Goal: Transaction & Acquisition: Purchase product/service

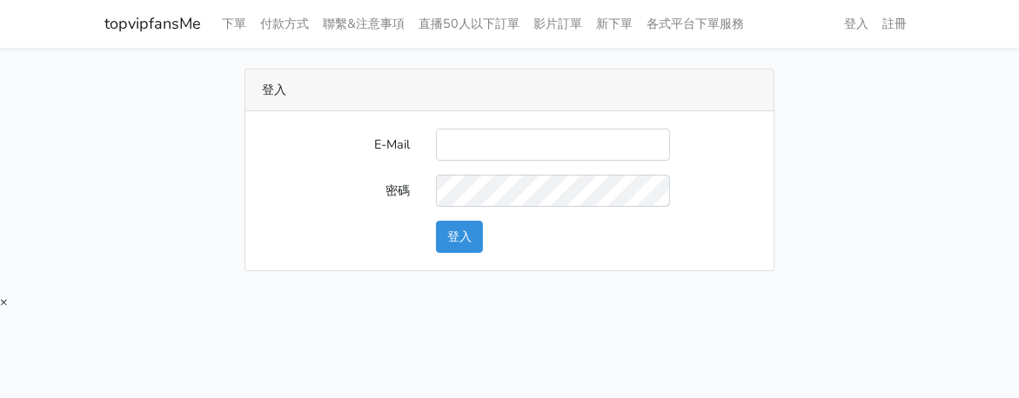
click at [526, 132] on input "E-Mail" at bounding box center [553, 145] width 234 height 32
type input "[EMAIL_ADDRESS][DOMAIN_NAME]"
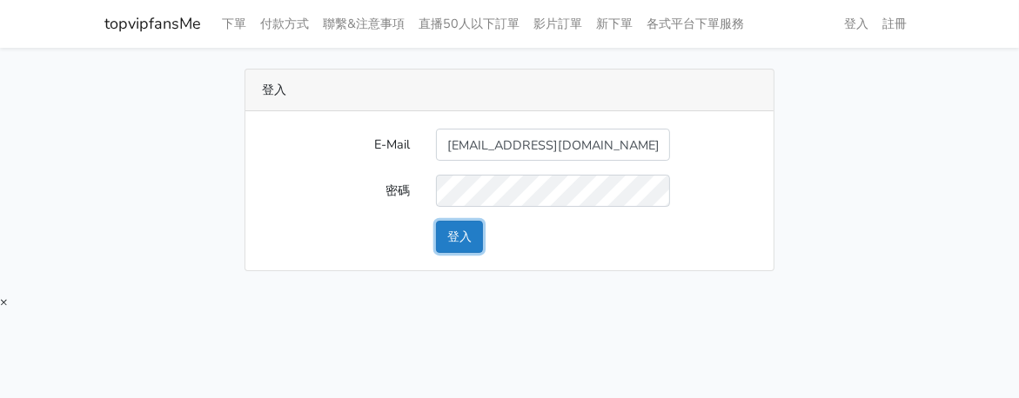
click at [459, 239] on button "登入" at bounding box center [459, 237] width 47 height 32
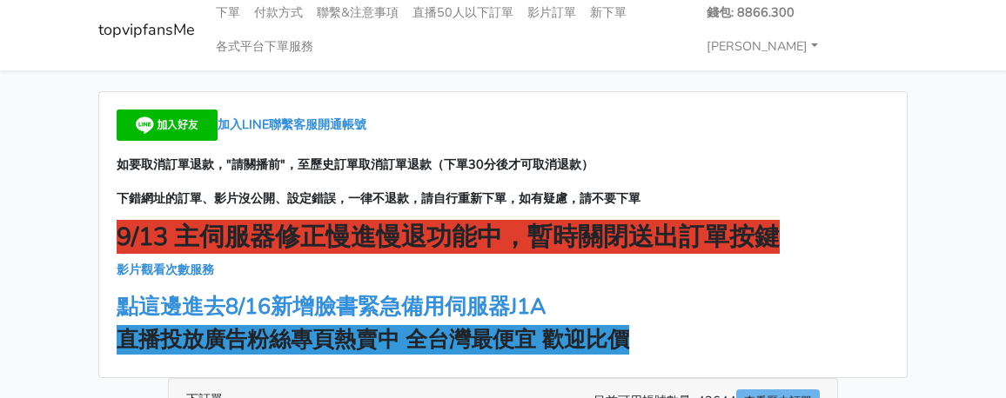
scroll to position [87, 0]
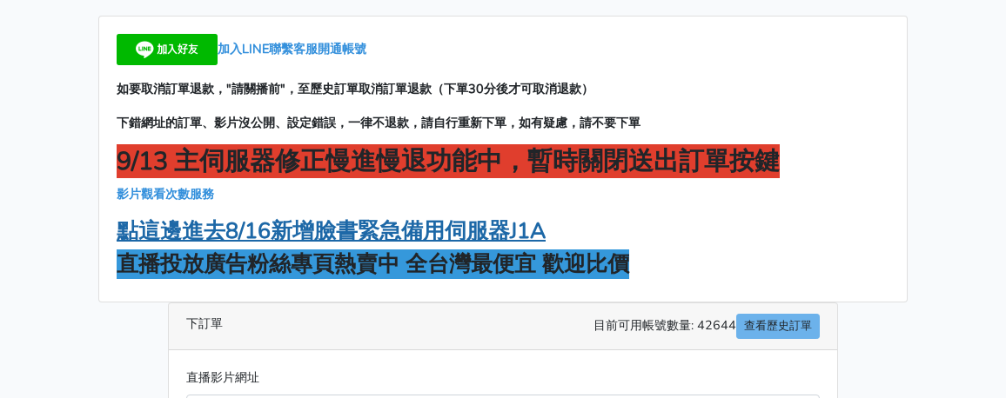
drag, startPoint x: 251, startPoint y: 246, endPoint x: 260, endPoint y: 229, distance: 19.5
click at [250, 246] on div "加入LINE聯繫客服開通帳號 如要取消訂單退款，"請關播前"，至歷史訂單取消訂單退款（下單30分後才可取消退款） 下錯網址的訂單、影片沒公開、設定錯誤，一律不…" at bounding box center [502, 159] width 807 height 285
click at [264, 222] on strong "點這邊進去8/16新增臉書緊急備用伺服器J1A" at bounding box center [331, 232] width 429 height 30
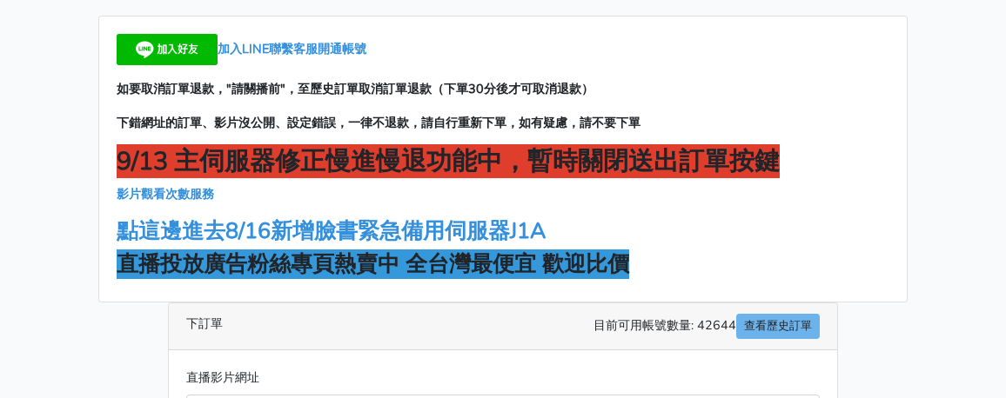
scroll to position [261, 0]
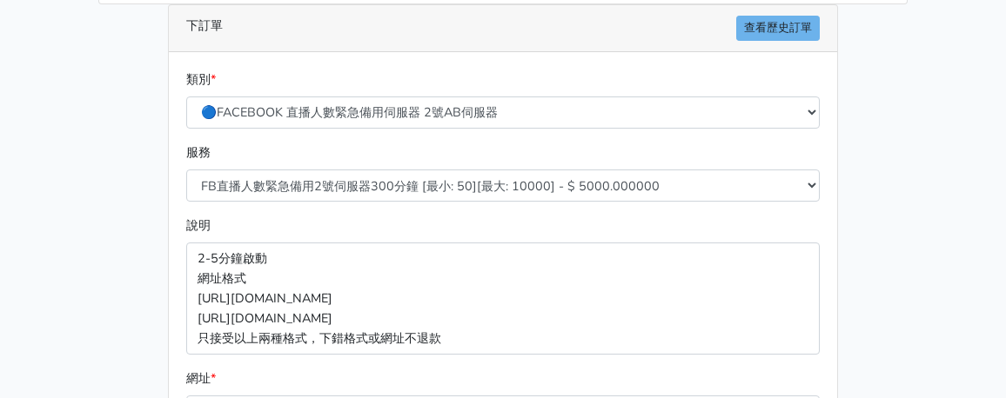
scroll to position [522, 0]
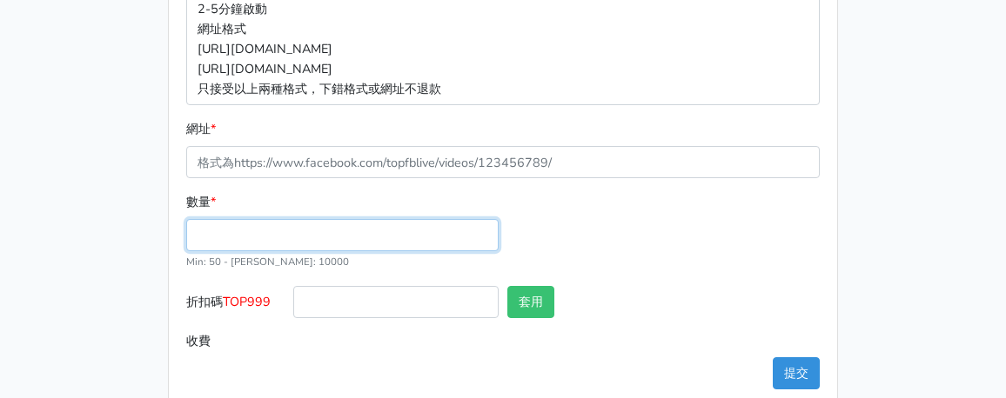
click at [278, 237] on input "數量 *" at bounding box center [342, 235] width 312 height 32
type input "100"
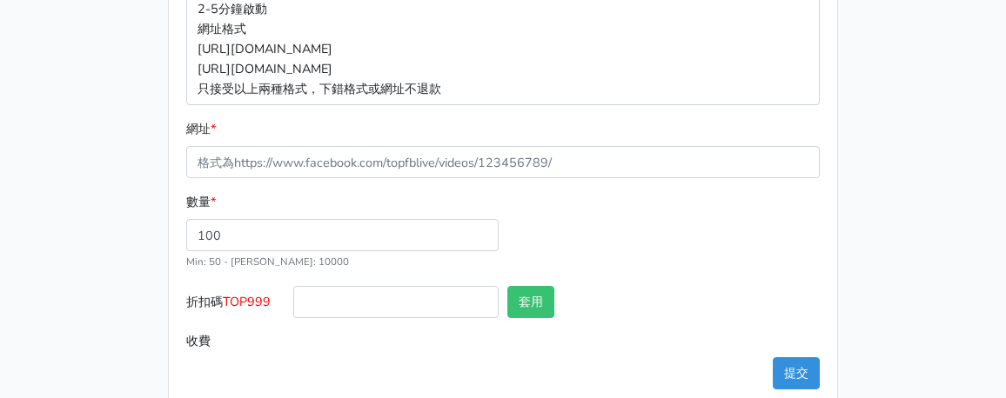
type input "500.000"
click at [253, 298] on span "TOP999" at bounding box center [247, 301] width 48 height 17
click at [293, 298] on input "折扣碼 TOP999" at bounding box center [395, 302] width 205 height 32
click at [253, 298] on span "TOP999" at bounding box center [247, 301] width 48 height 17
click at [293, 298] on input "折扣碼 TOP999" at bounding box center [395, 302] width 205 height 32
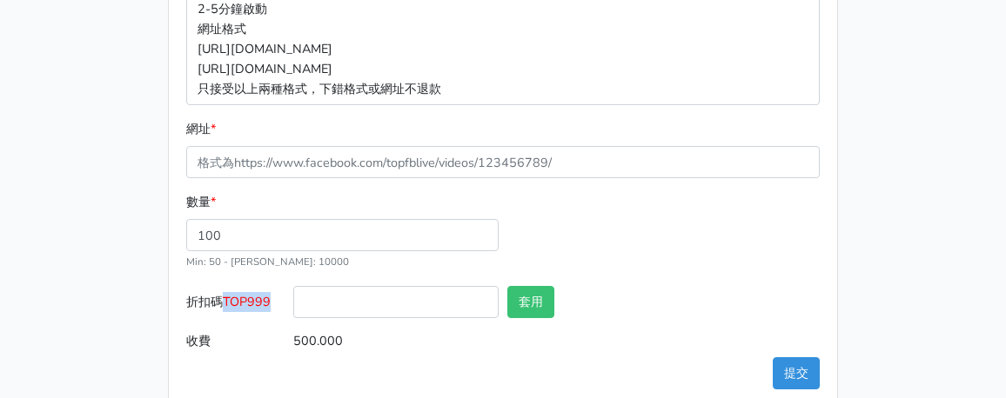
copy span "TOP999"
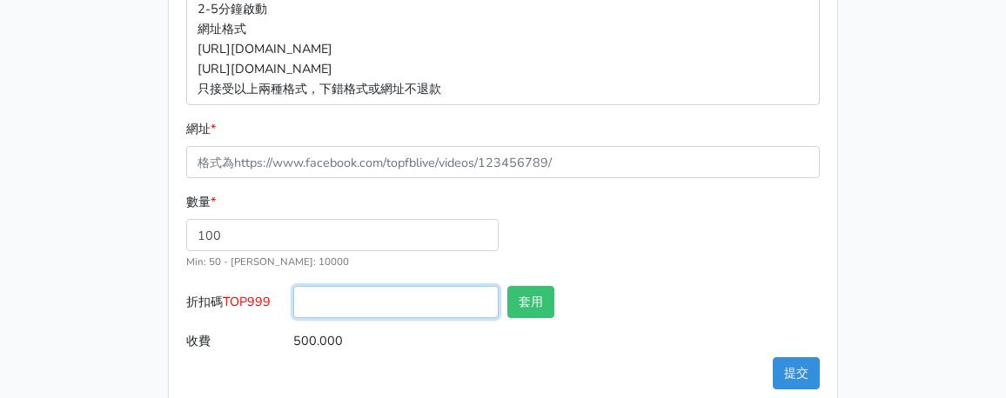
drag, startPoint x: 361, startPoint y: 308, endPoint x: 436, endPoint y: 298, distance: 75.5
click at [362, 307] on input "折扣碼 TOP999" at bounding box center [395, 302] width 205 height 32
paste input "TOP999"
type input "TOP999"
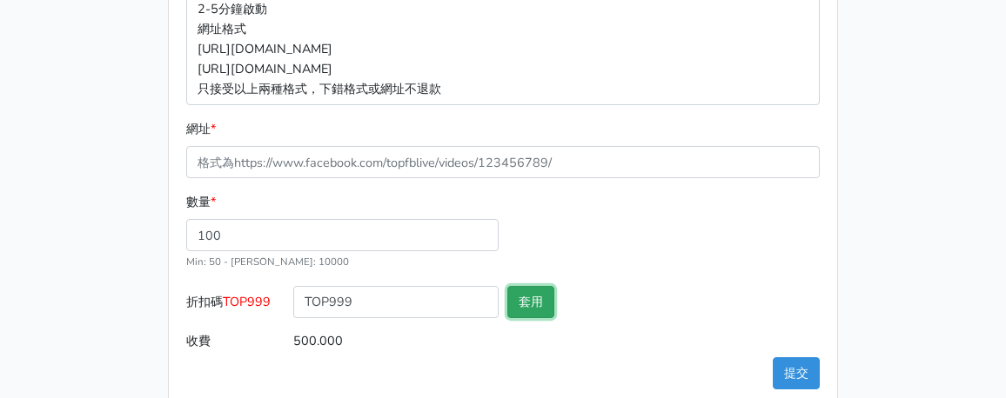
click at [536, 301] on button "套用" at bounding box center [530, 302] width 47 height 32
type input "套用失敗"
click at [677, 243] on div "數量 * 100 Min: 50 - Max: 10000" at bounding box center [503, 238] width 642 height 93
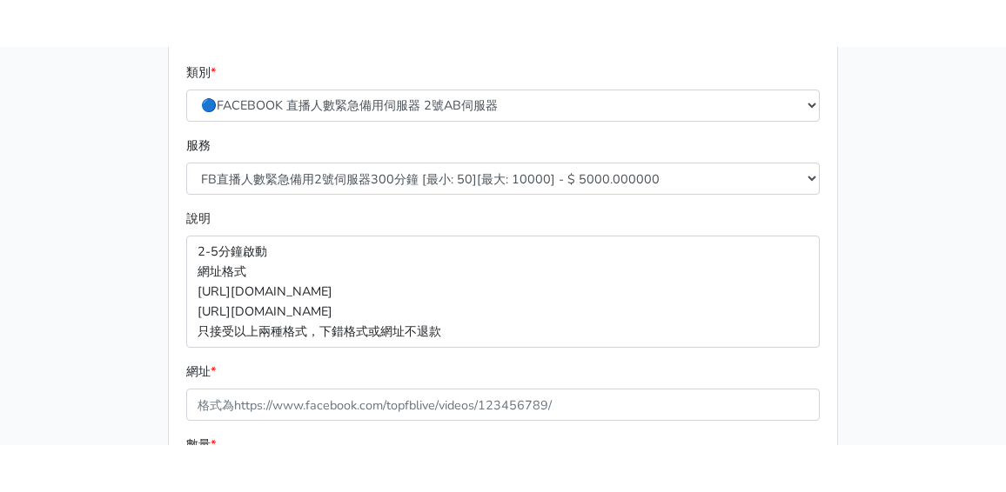
scroll to position [174, 0]
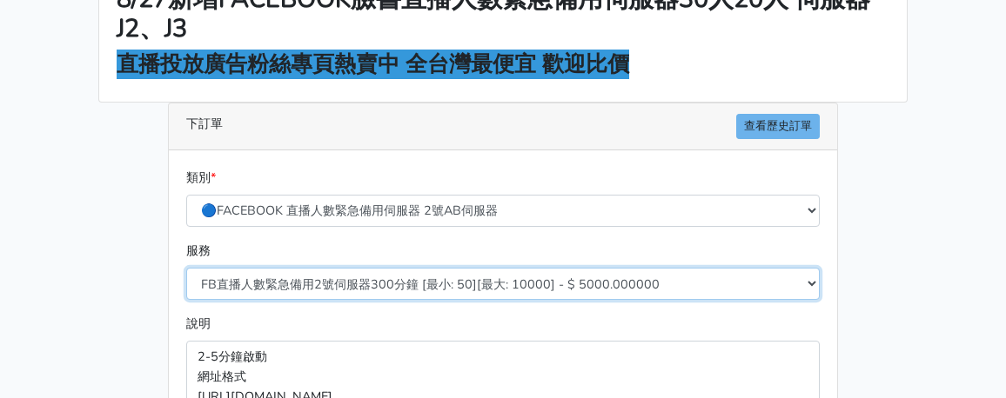
click at [374, 285] on select "FB直播人數緊急備用2號伺服器300分鐘 [最小: 50][最大: 10000] - $ 5000.000000 FB直播人數緊急備用2號伺服器60分鐘 [最…" at bounding box center [502, 284] width 633 height 32
select select "578"
click at [186, 268] on select "FB直播人數緊急備用2號伺服器300分鐘 [最小: 50][最大: 10000] - $ 5000.000000 FB直播人數緊急備用2號伺服器60分鐘 [最…" at bounding box center [502, 284] width 633 height 32
type input "400.000"
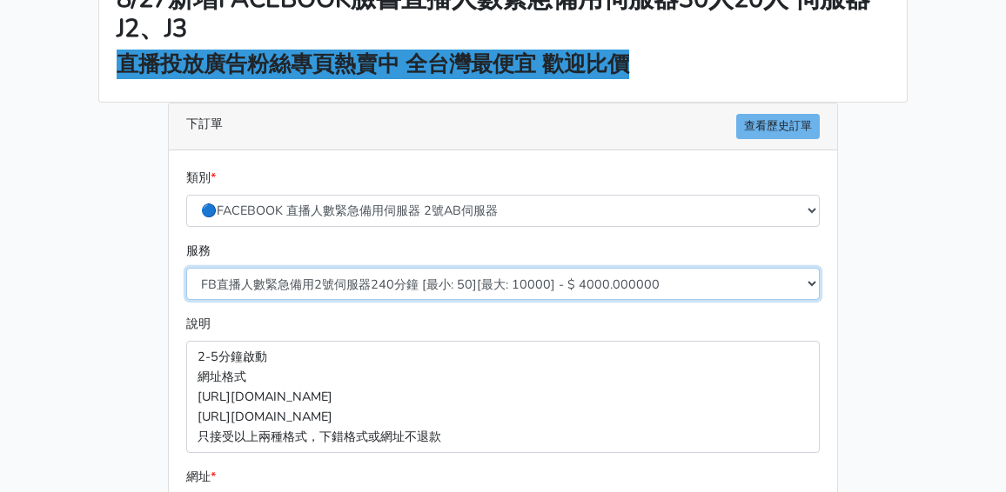
scroll to position [0, 0]
